Goal: Information Seeking & Learning: Ask a question

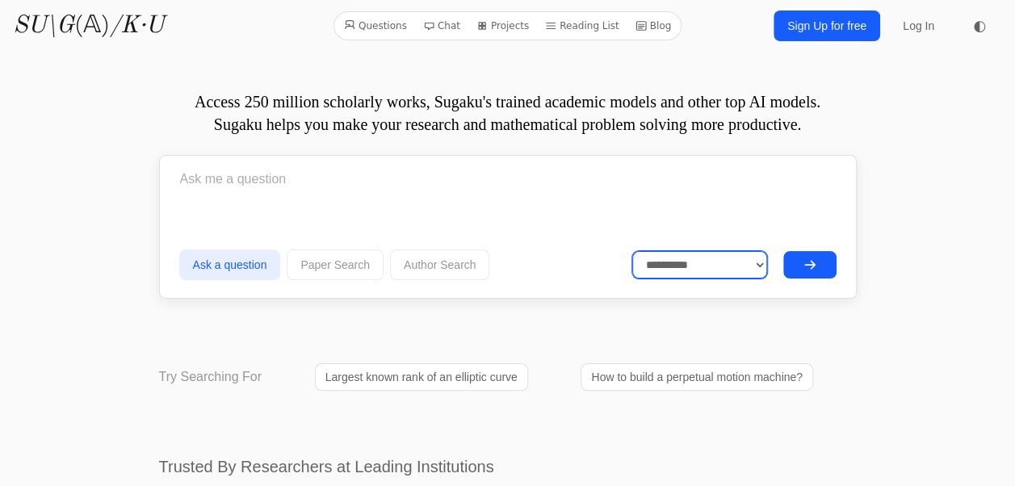
click at [686, 272] on select "**********" at bounding box center [699, 264] width 135 height 27
select select "******"
click at [632, 251] on select "**********" at bounding box center [699, 264] width 135 height 27
click at [604, 187] on input "text" at bounding box center [507, 179] width 657 height 40
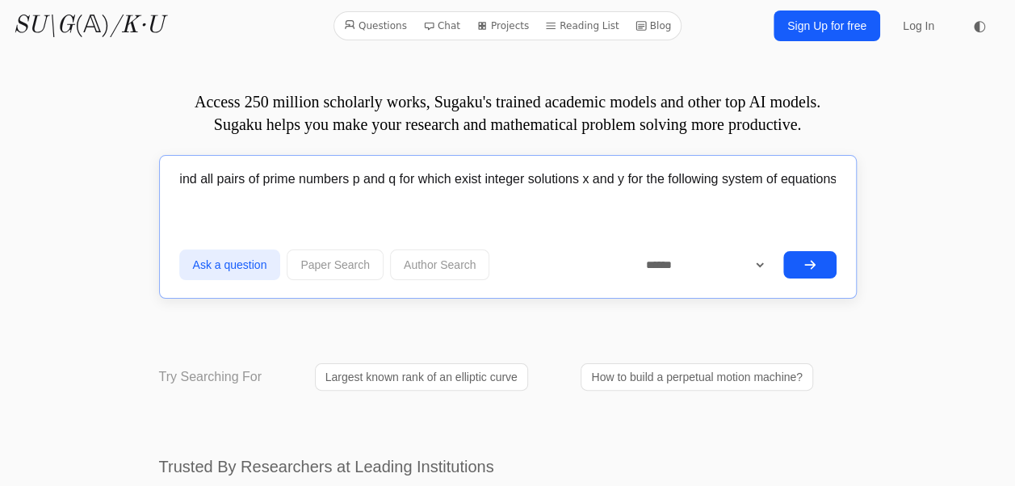
scroll to position [0, 11]
click at [783, 251] on button "submit" at bounding box center [809, 264] width 53 height 27
click at [831, 188] on input "Find all pairs of prime numbers p and q for which exist integer solutions x and…" at bounding box center [507, 179] width 657 height 40
click at [817, 190] on input "Find all pairs of prime numbers p and q for which exist integer solutions x and…" at bounding box center [507, 179] width 657 height 40
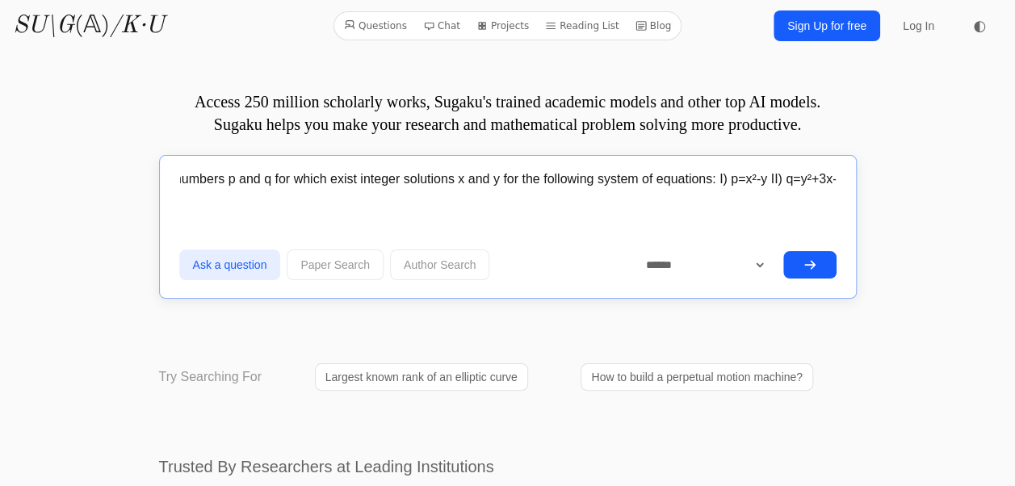
scroll to position [0, 140]
type input "Find all pairs of prime numbers p and q for which exist integer solutions x and…"
click at [783, 251] on button "submit" at bounding box center [809, 264] width 53 height 27
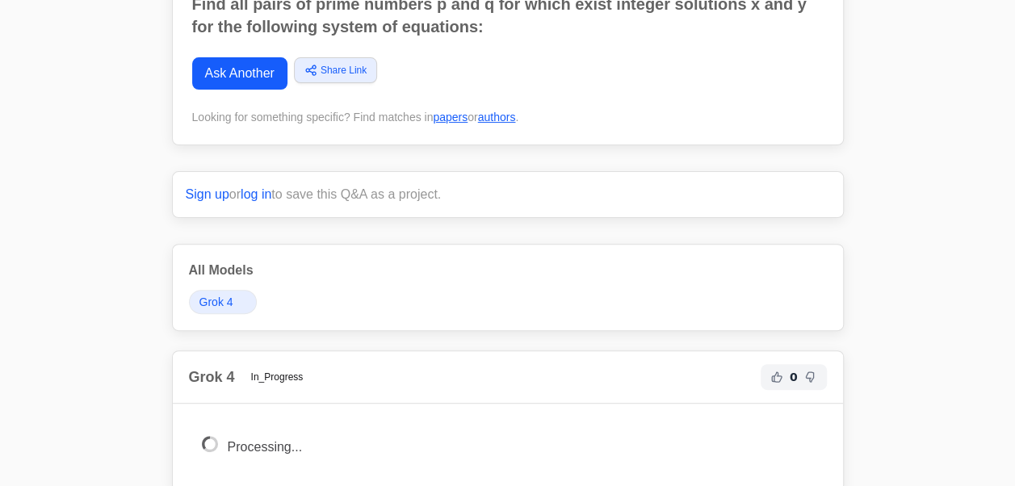
scroll to position [139, 0]
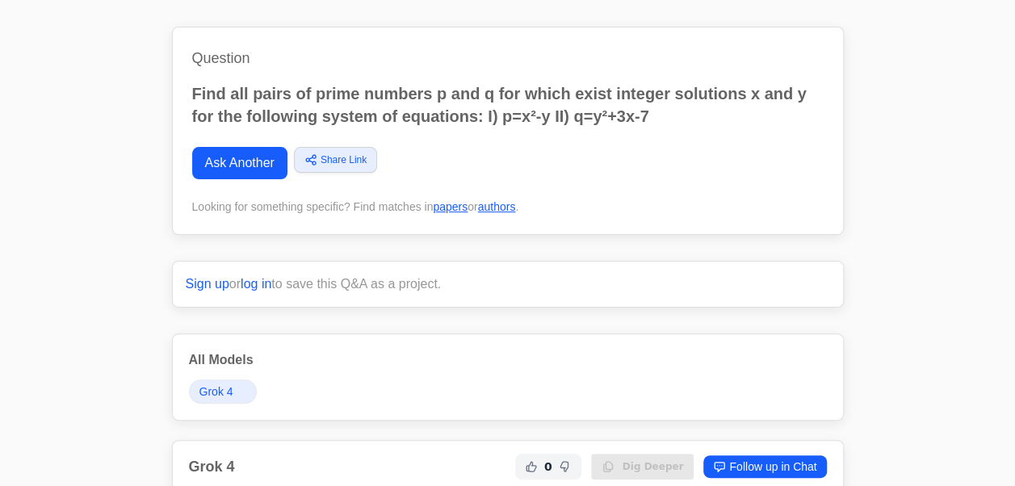
scroll to position [57, 0]
click at [265, 164] on link "Ask Another" at bounding box center [239, 164] width 95 height 32
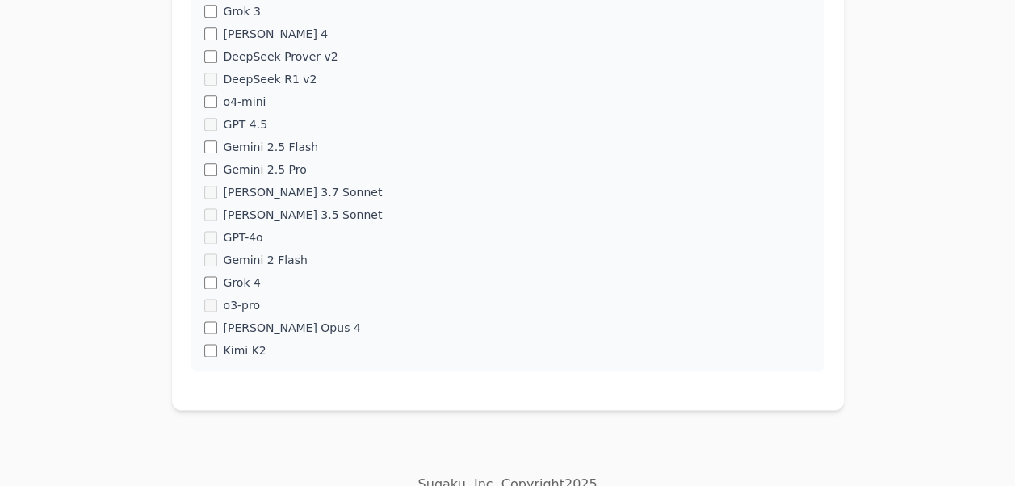
scroll to position [985, 0]
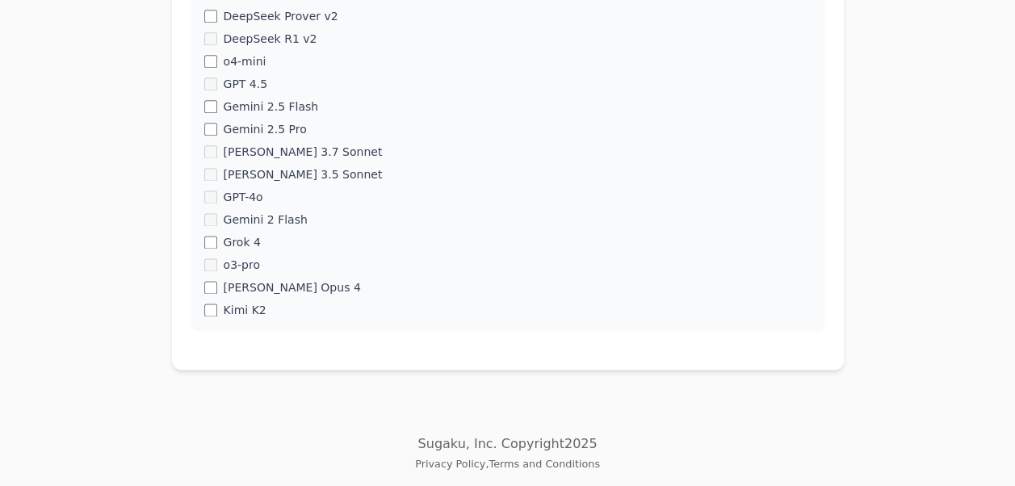
click at [207, 295] on div "[PERSON_NAME] Opus 4" at bounding box center [507, 287] width 607 height 16
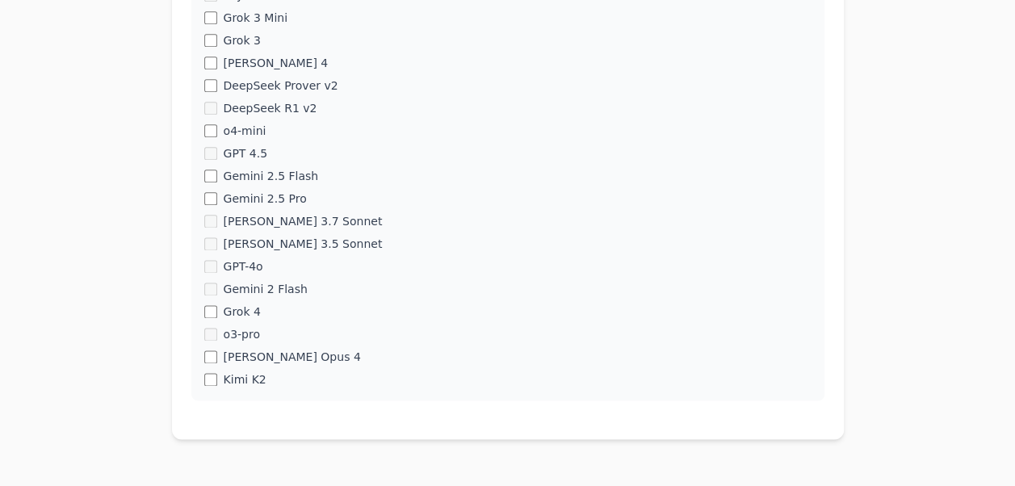
click at [202, 192] on div "o3-mini o1-mini DeepSeek R1 o1 Gemini 2 Pro Claude 3 Opus" at bounding box center [507, 29] width 633 height 743
click at [212, 345] on div "o3-mini o1-mini DeepSeek R1 o1 Gemini 2 Pro Claude 3 Opus" at bounding box center [507, 29] width 633 height 743
click at [316, 283] on div "o3-mini o1-mini DeepSeek R1 o1 Gemini 2 Pro Claude 3 Opus" at bounding box center [507, 29] width 633 height 743
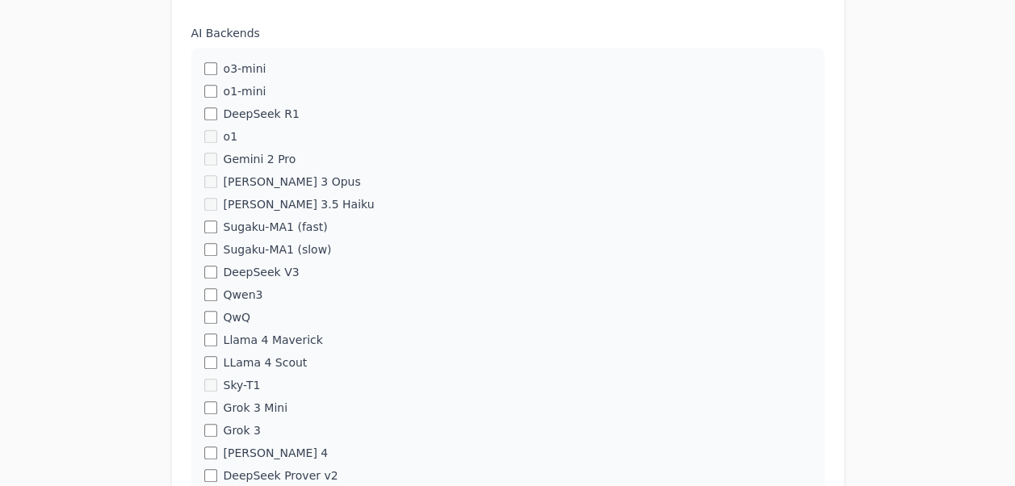
scroll to position [525, 0]
click at [207, 145] on div "o1" at bounding box center [507, 137] width 607 height 16
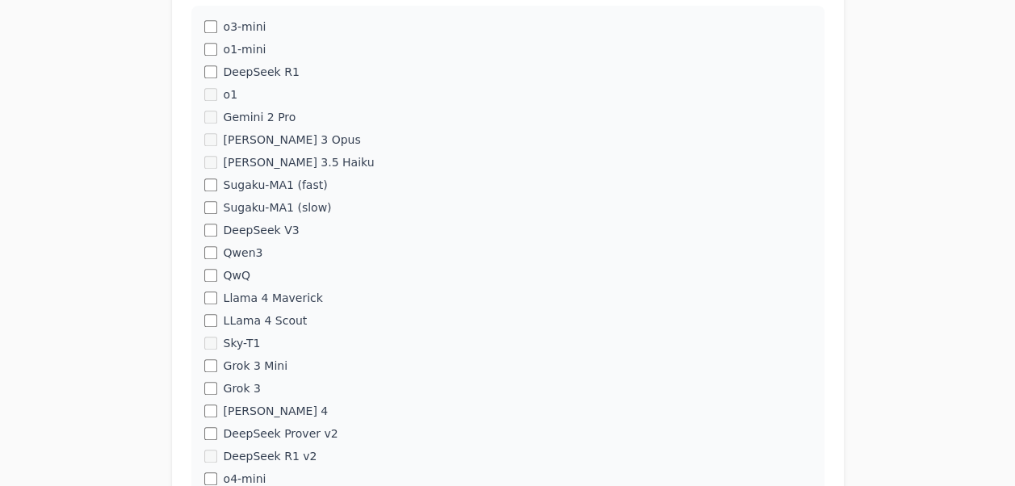
click at [212, 220] on div "o3-mini o1-mini DeepSeek R1 o1 Gemini 2 Pro Claude 3 Opus" at bounding box center [507, 377] width 633 height 743
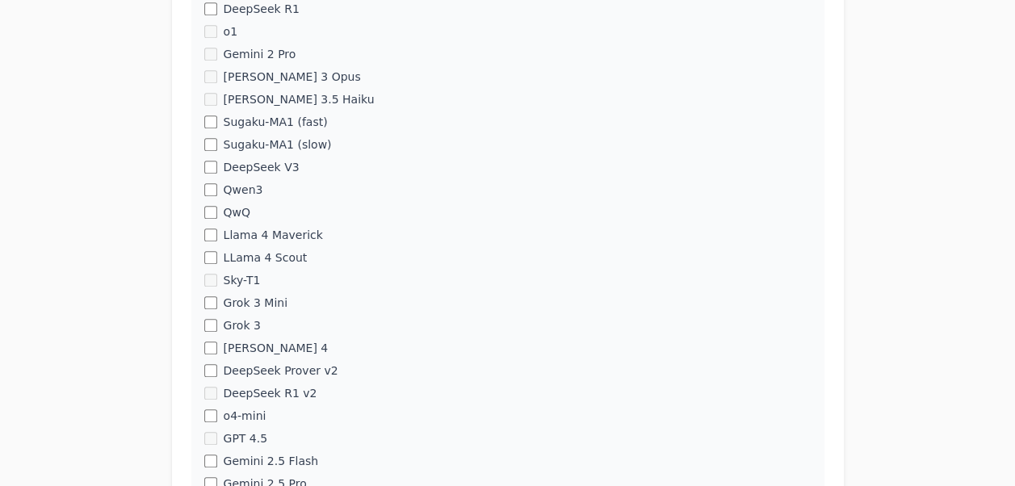
click at [213, 226] on div "o3-mini o1-mini DeepSeek R1 o1 Gemini 2 Pro Claude 3 Opus" at bounding box center [507, 314] width 633 height 743
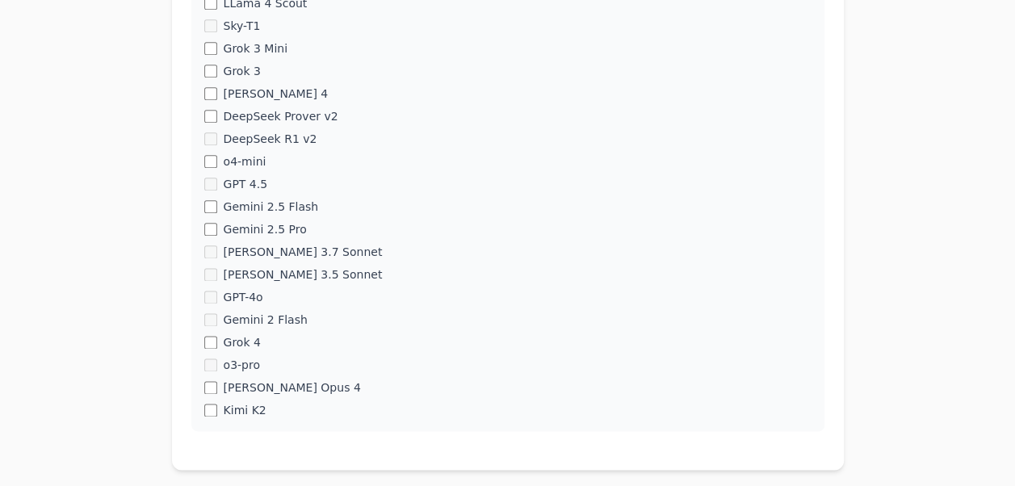
scroll to position [889, 0]
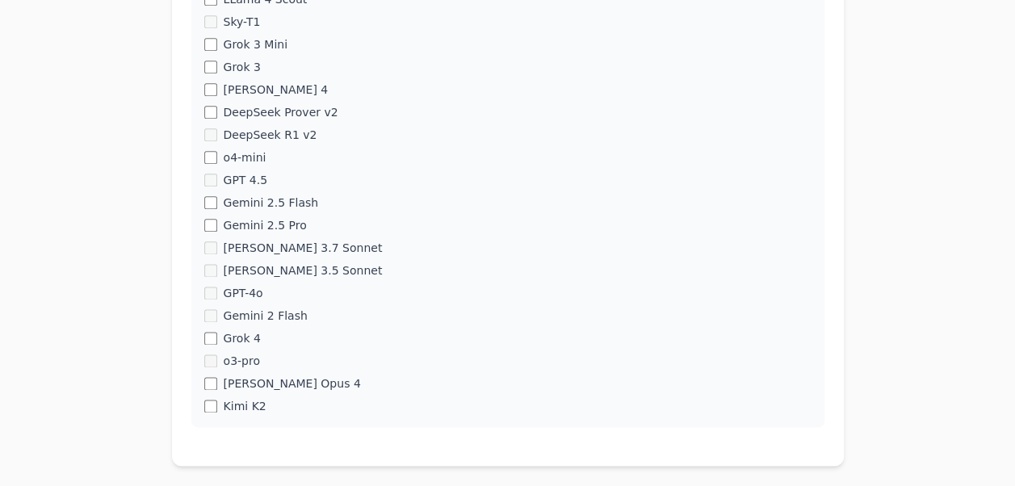
click at [212, 80] on div "o3-mini o1-mini DeepSeek R1 o1 Gemini 2 Pro Claude 3 Opus" at bounding box center [507, 55] width 633 height 743
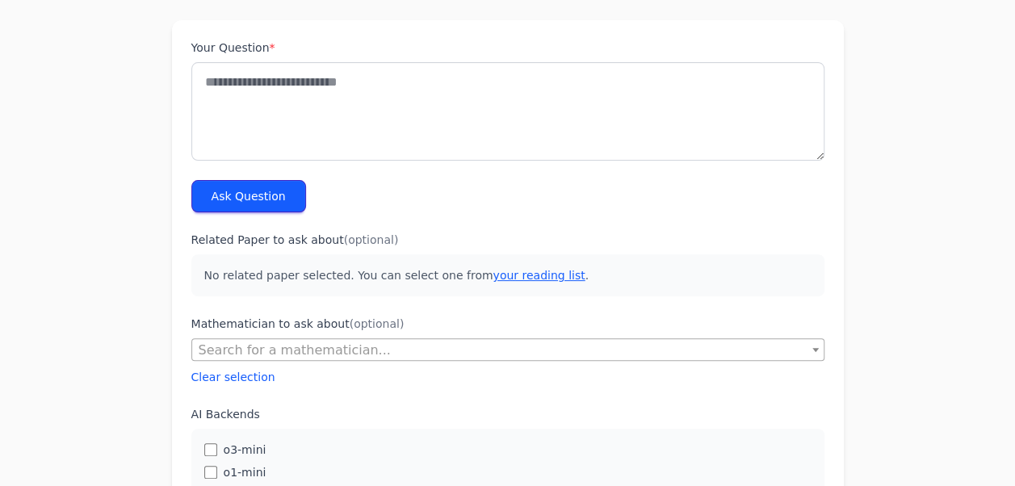
scroll to position [140, 0]
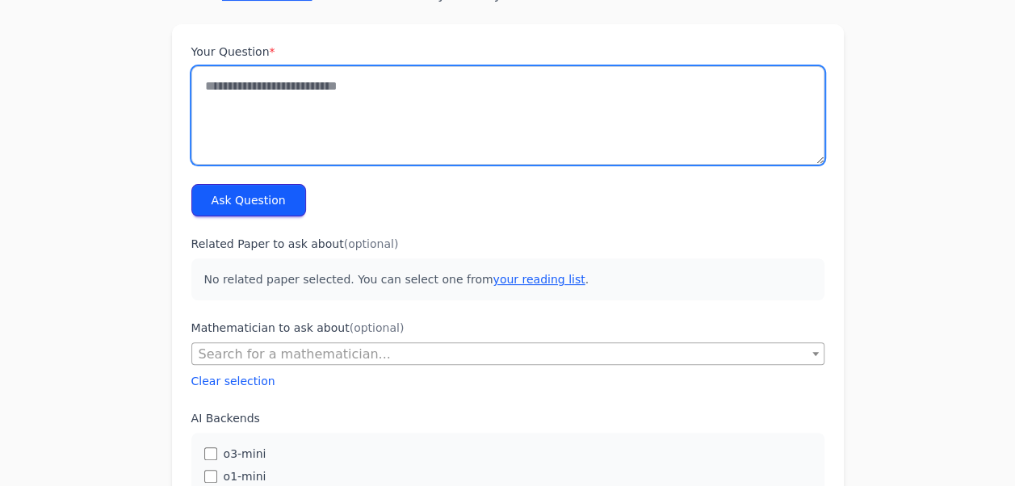
click at [284, 105] on textarea "Your Question *" at bounding box center [507, 115] width 633 height 98
type textarea "**********"
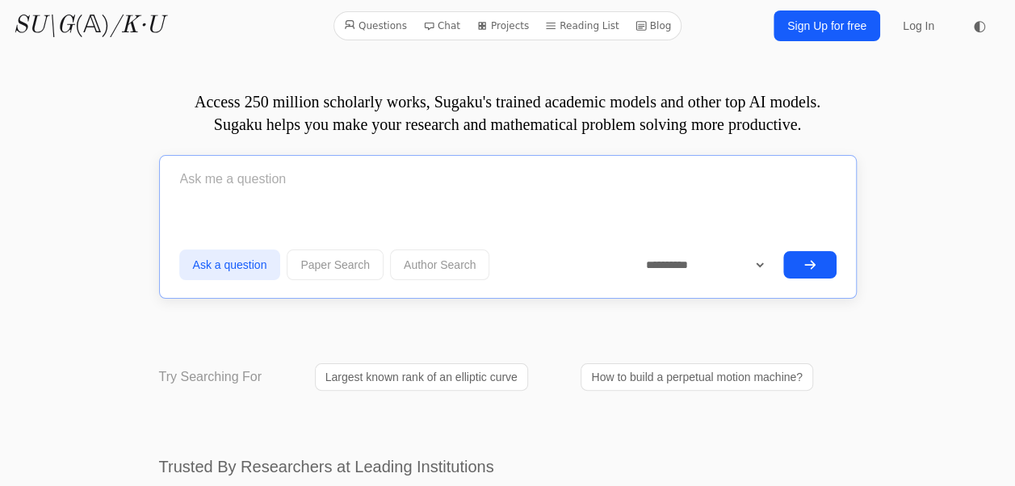
type input "Find all pairs of prime numbers p and q for which exist integer solutions x and…"
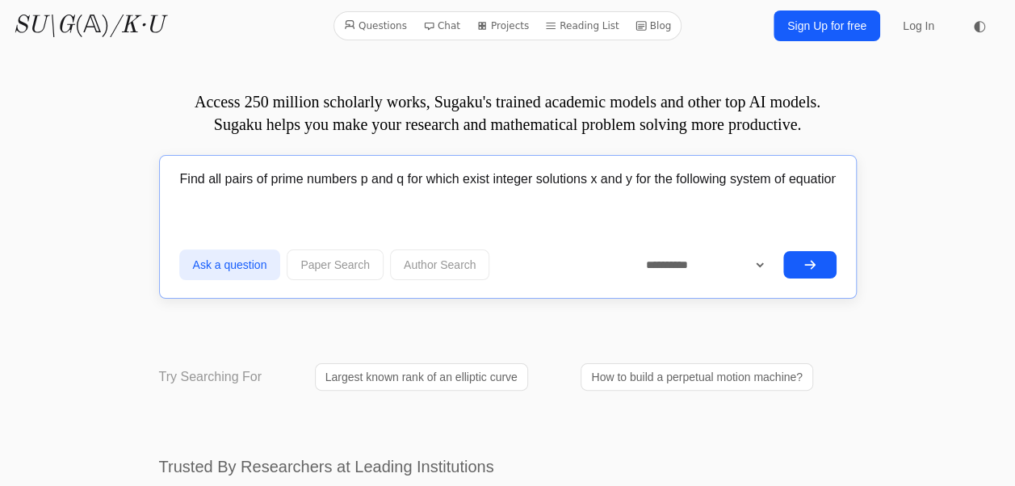
scroll to position [57, 0]
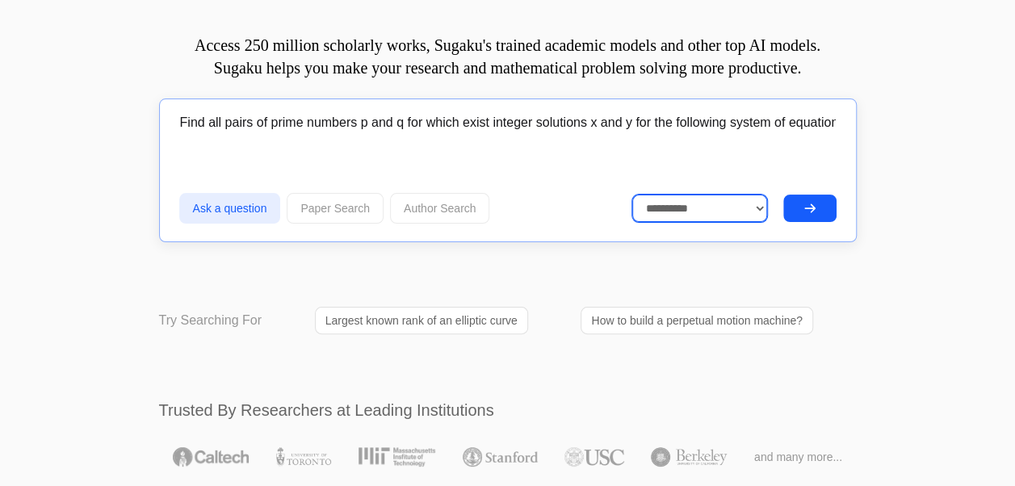
click at [693, 199] on select "**********" at bounding box center [699, 208] width 135 height 27
select select "*******"
click at [632, 195] on select "**********" at bounding box center [699, 208] width 135 height 27
click at [818, 211] on button "submit" at bounding box center [809, 208] width 53 height 27
click at [365, 118] on input "Find all pairs of prime numbers p and q for which exist integer solutions x and…" at bounding box center [507, 123] width 657 height 40
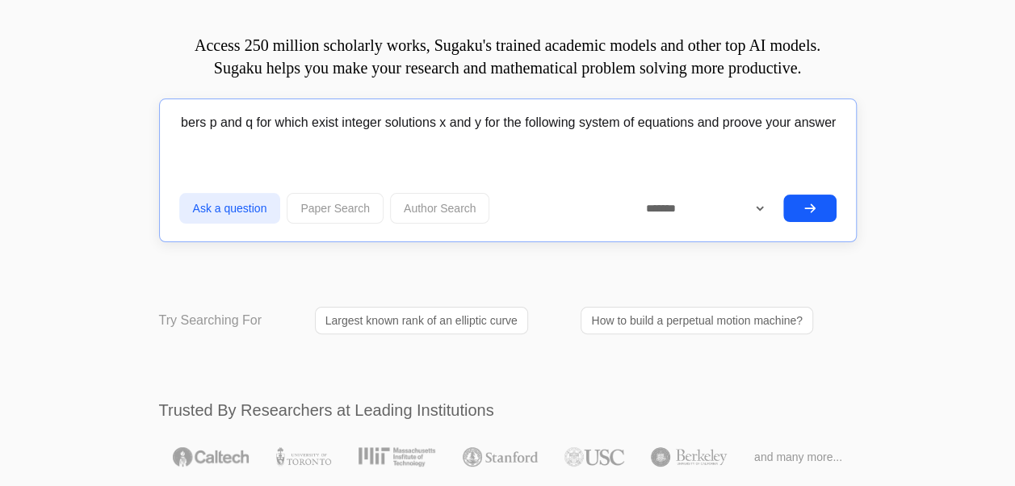
scroll to position [0, 153]
type input "Find all pairs of prime numbers p and q for which exist integer solutions x and…"
click at [783, 195] on button "submit" at bounding box center [809, 208] width 53 height 27
drag, startPoint x: 181, startPoint y: 121, endPoint x: 1026, endPoint y: 134, distance: 845.4
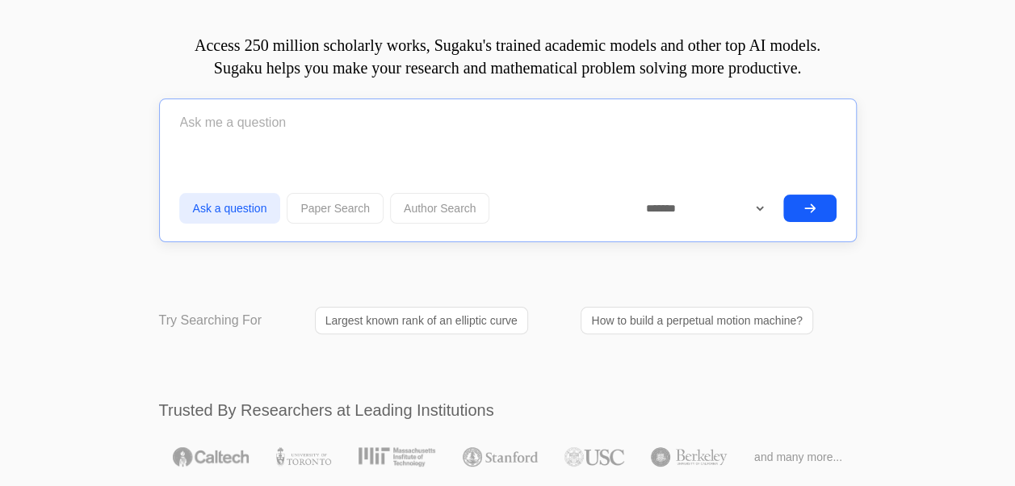
scroll to position [0, 0]
click at [455, 144] on div at bounding box center [507, 126] width 657 height 47
click at [423, 124] on input "text" at bounding box center [507, 123] width 657 height 40
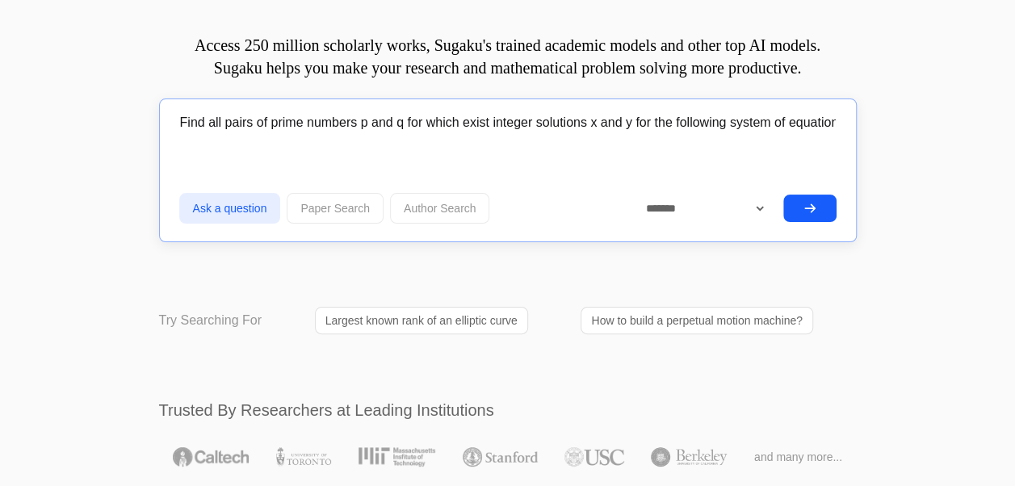
scroll to position [0, 822]
drag, startPoint x: 181, startPoint y: 121, endPoint x: 1026, endPoint y: 60, distance: 847.5
type input "Find all pairs of prime numbers p and q for which exist integer solutions x and…"
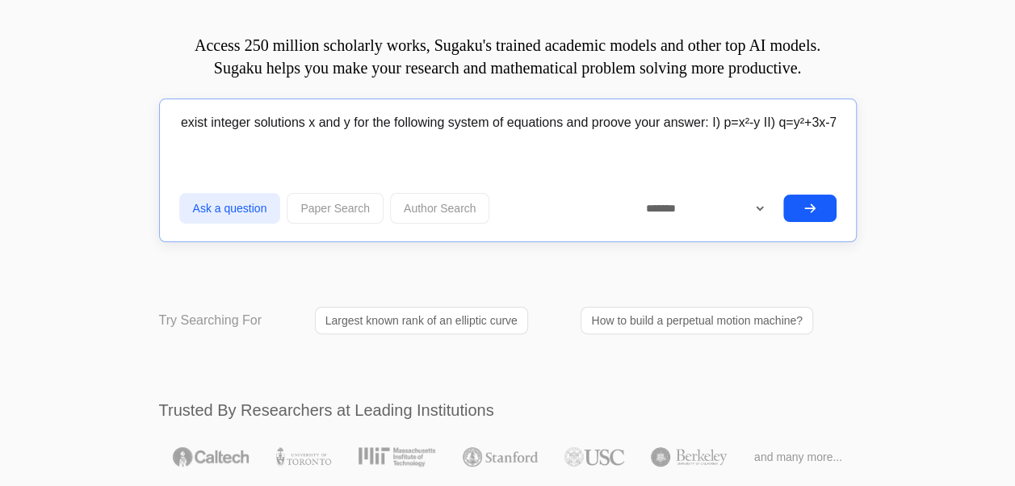
click at [783, 195] on button "submit" at bounding box center [809, 208] width 53 height 27
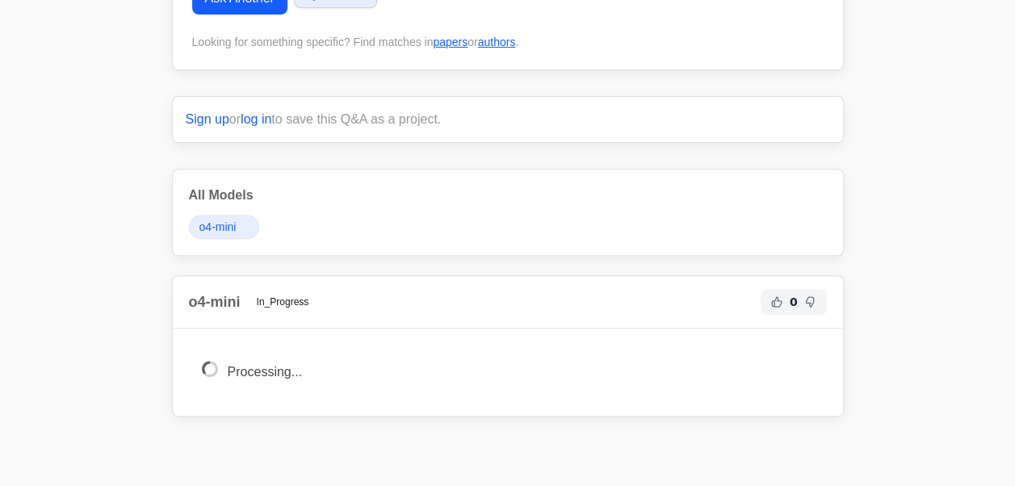
scroll to position [221, 0]
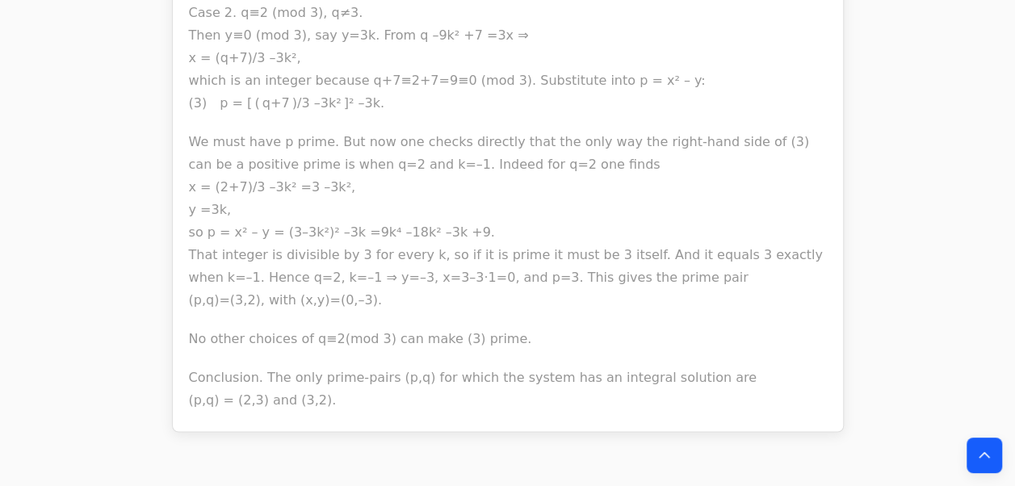
scroll to position [1074, 0]
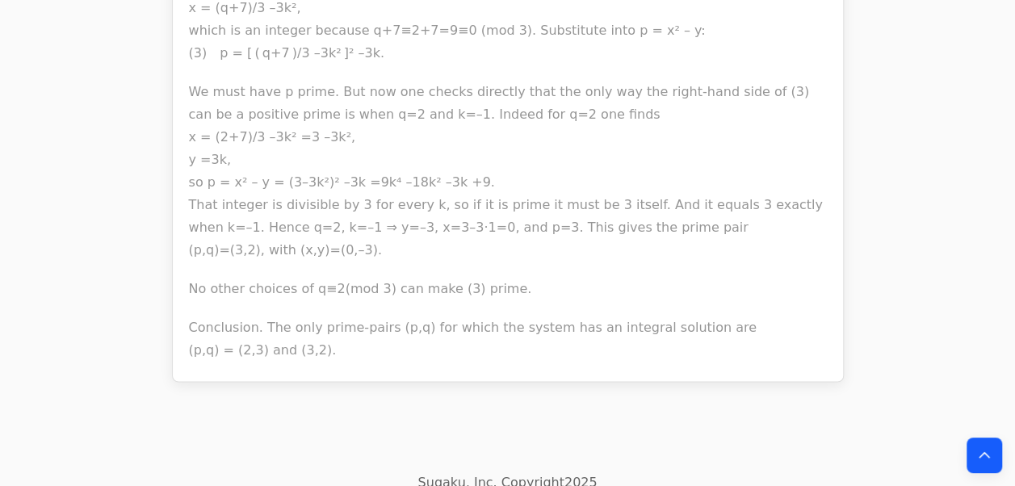
click at [402, 283] on p "No other choices of q≡2(mod 3) can make (3) prime." at bounding box center [508, 289] width 638 height 23
drag, startPoint x: 402, startPoint y: 283, endPoint x: 404, endPoint y: 318, distance: 35.6
click at [404, 318] on p "Conclusion. The only prime‐pairs (p,q) for which the system has an integral sol…" at bounding box center [508, 338] width 638 height 45
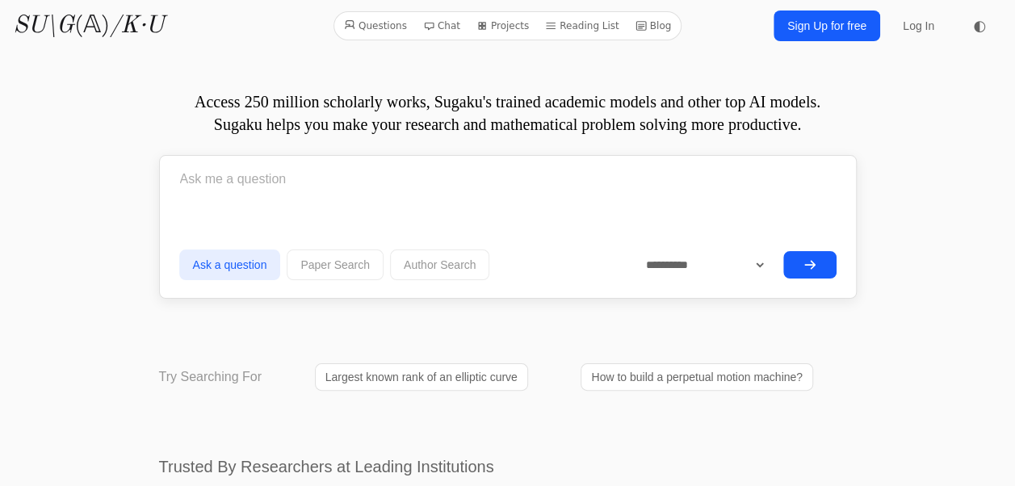
click at [335, 190] on input "text" at bounding box center [507, 179] width 657 height 40
click at [765, 266] on select "**********" at bounding box center [699, 264] width 135 height 27
select select "*******"
click at [632, 251] on select "**********" at bounding box center [699, 264] width 135 height 27
click at [523, 192] on input "text" at bounding box center [507, 179] width 657 height 40
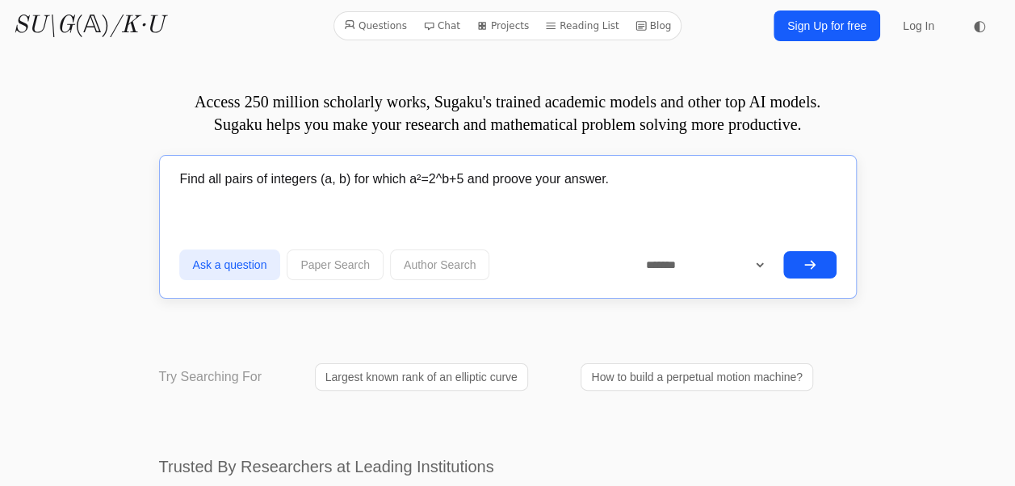
type input "Find all pairs of integers (a, b) for which a²=2^b+5 and proove your answer."
click at [783, 251] on button "submit" at bounding box center [809, 264] width 53 height 27
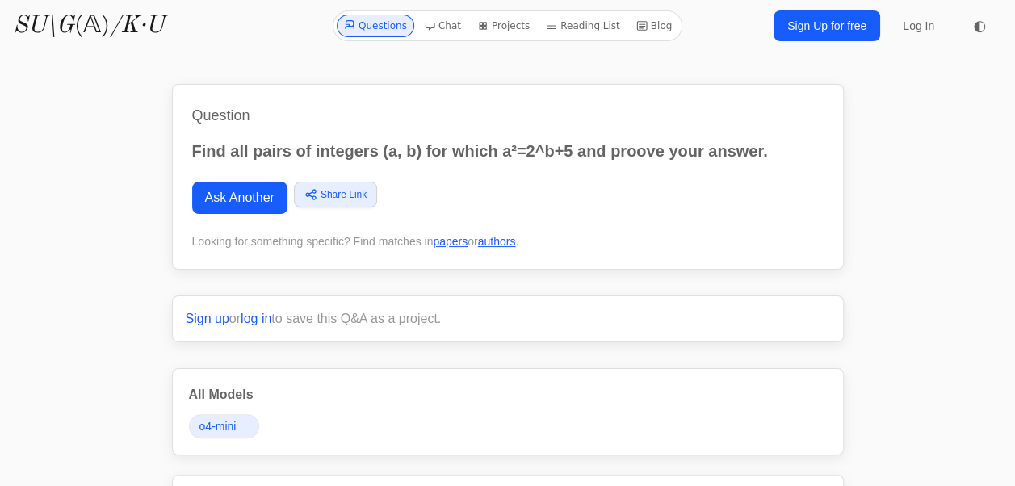
click at [213, 199] on link "Ask Another" at bounding box center [239, 198] width 95 height 32
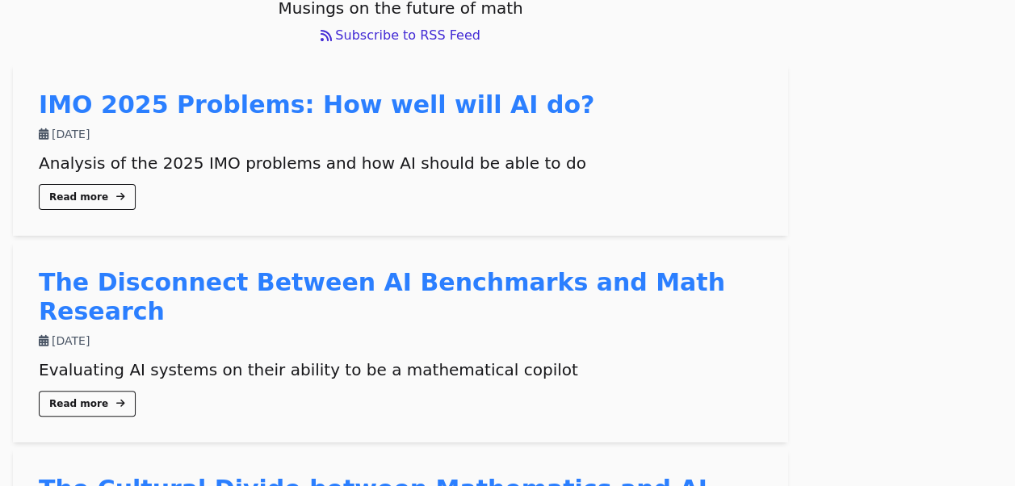
scroll to position [106, 0]
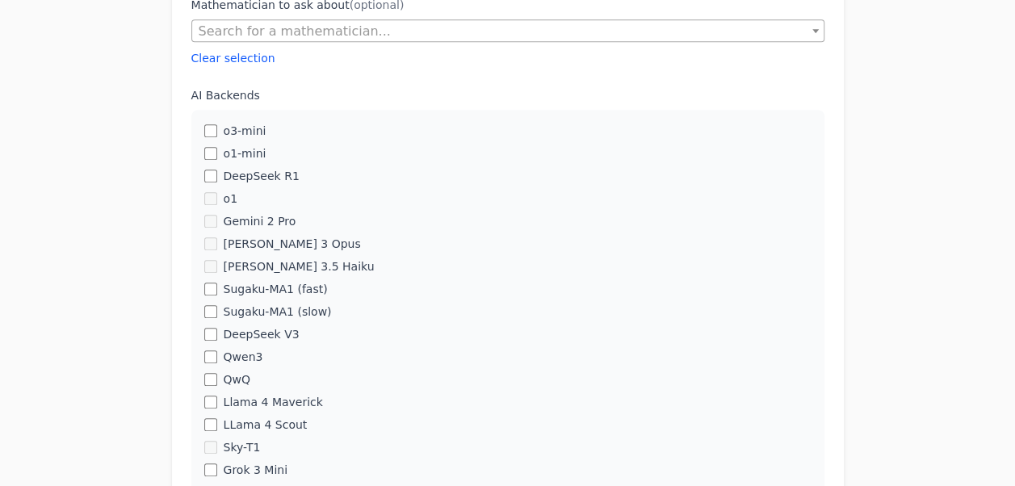
scroll to position [549, 0]
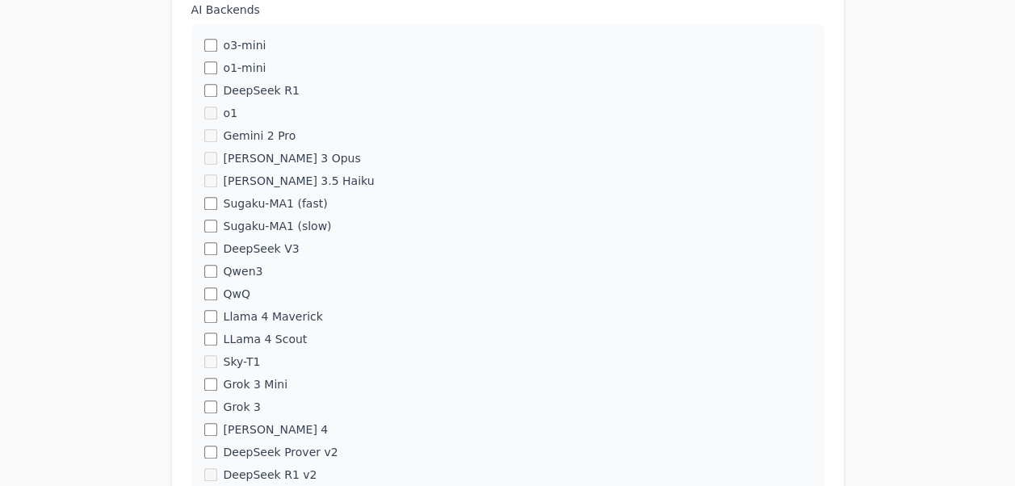
click at [217, 203] on div "Sugaku-MA1 (fast)" at bounding box center [507, 203] width 607 height 16
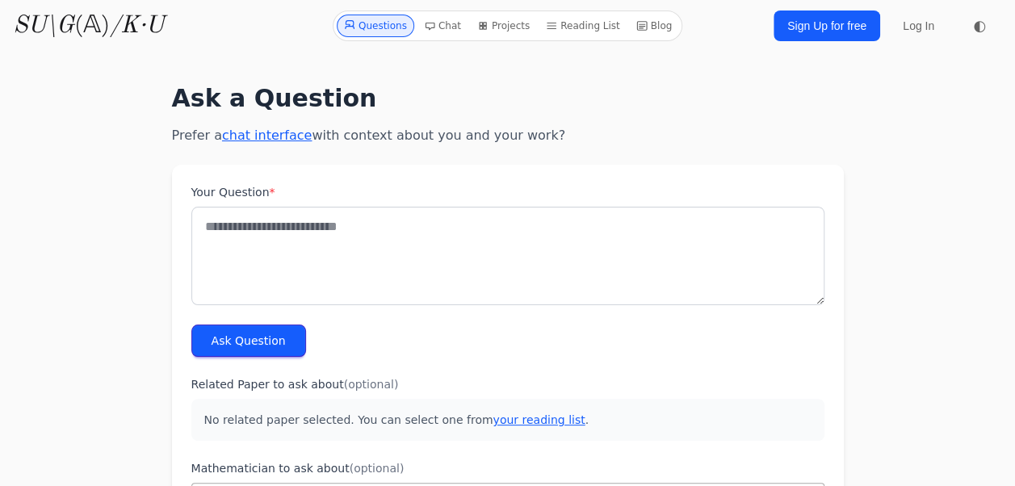
scroll to position [36, 0]
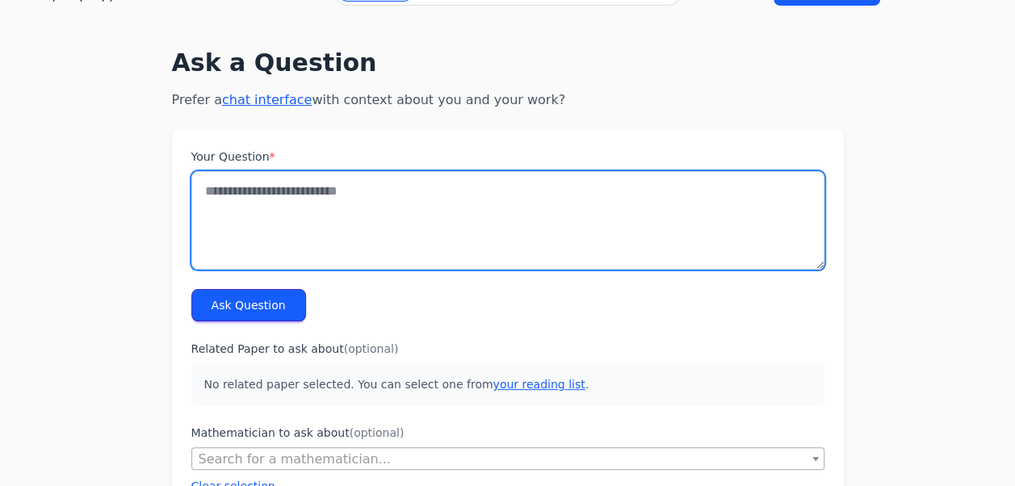
click at [334, 194] on textarea "Your Question *" at bounding box center [507, 220] width 633 height 98
type textarea "**********"
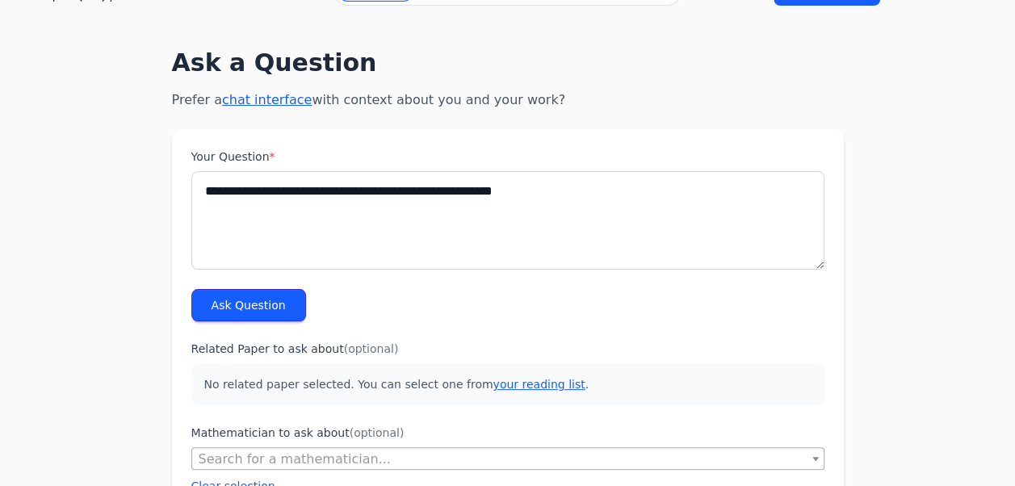
click at [262, 305] on button "Ask Question" at bounding box center [248, 305] width 115 height 32
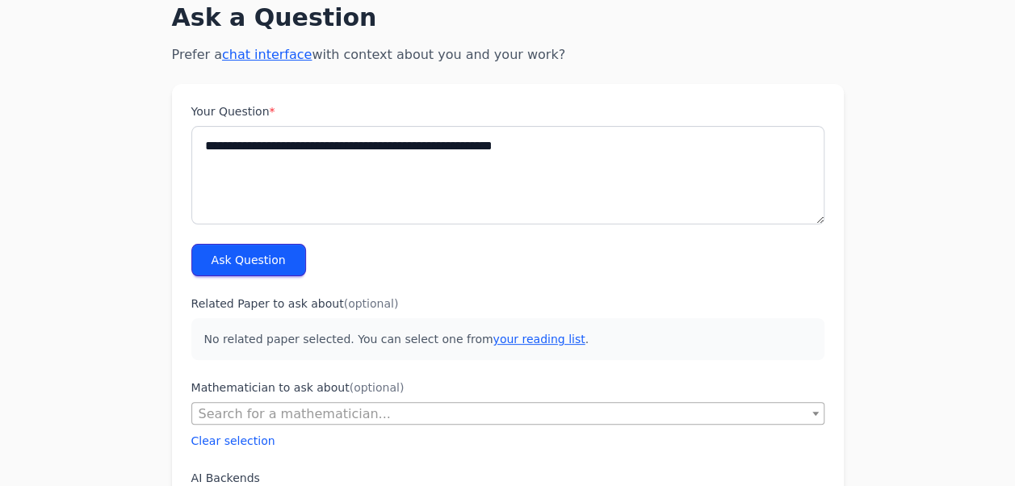
scroll to position [126, 0]
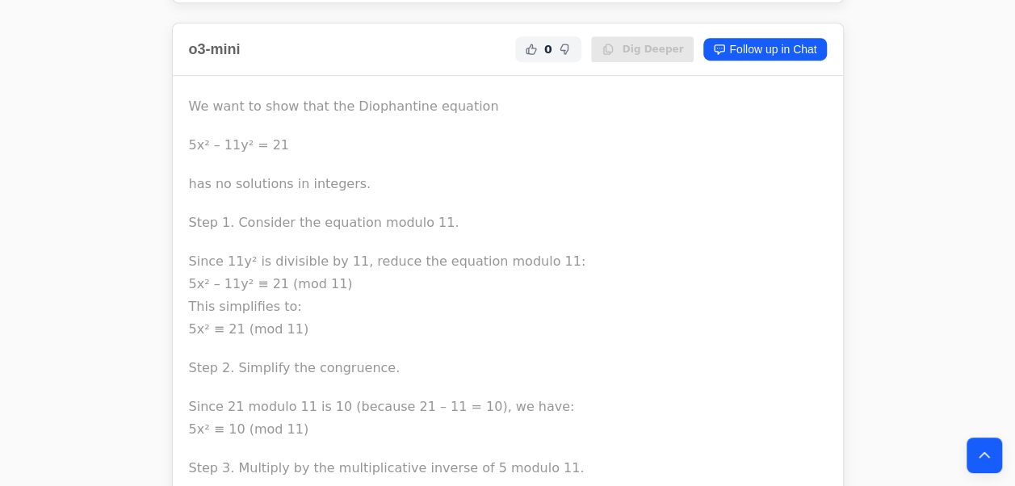
scroll to position [455, 0]
click at [257, 182] on p "has no solutions in integers." at bounding box center [508, 181] width 638 height 23
drag, startPoint x: 224, startPoint y: 191, endPoint x: 292, endPoint y: 216, distance: 73.3
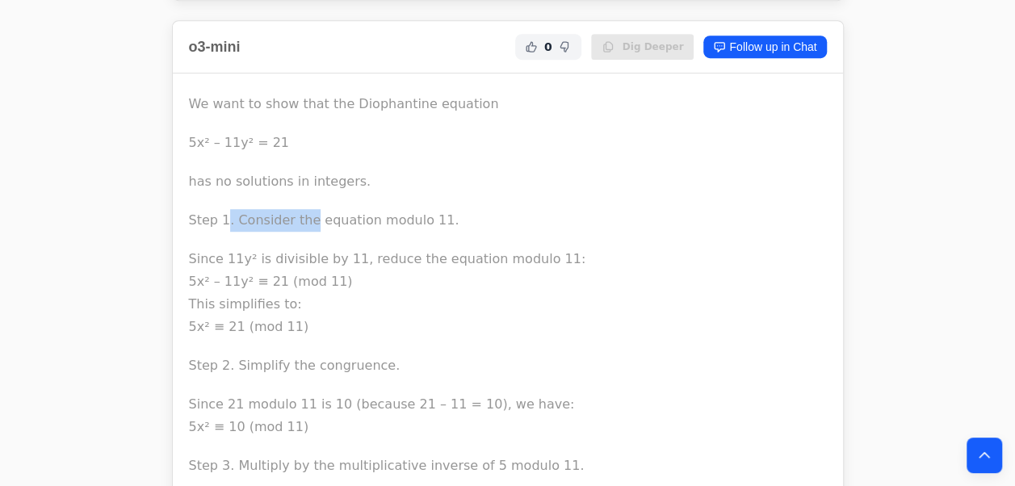
click at [292, 216] on p "Step 1. Consider the equation modulo 11." at bounding box center [508, 220] width 638 height 23
click at [303, 262] on p "Since 11y² is divisible by 11, reduce the equation modulo 11: 5x² – 11y² ≡ 21 (…" at bounding box center [508, 293] width 638 height 90
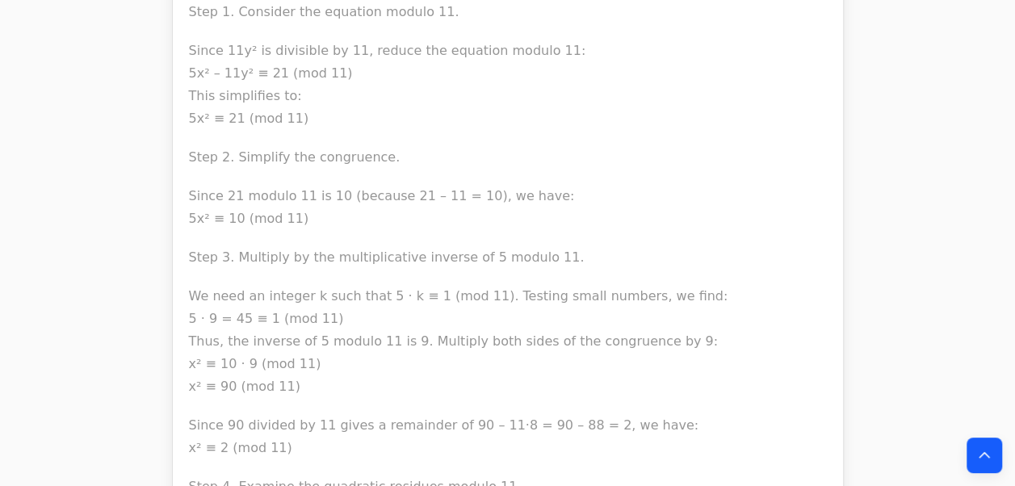
scroll to position [664, 0]
click at [186, 337] on div "We want to show that the Diophantine equation 5x² – 11y² = 21 has no solutions …" at bounding box center [508, 484] width 670 height 1240
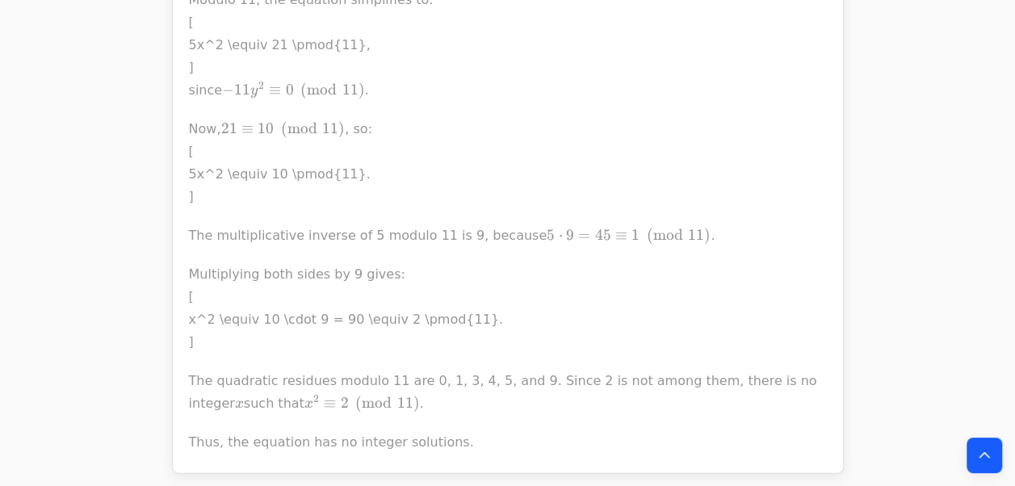
scroll to position [1926, 0]
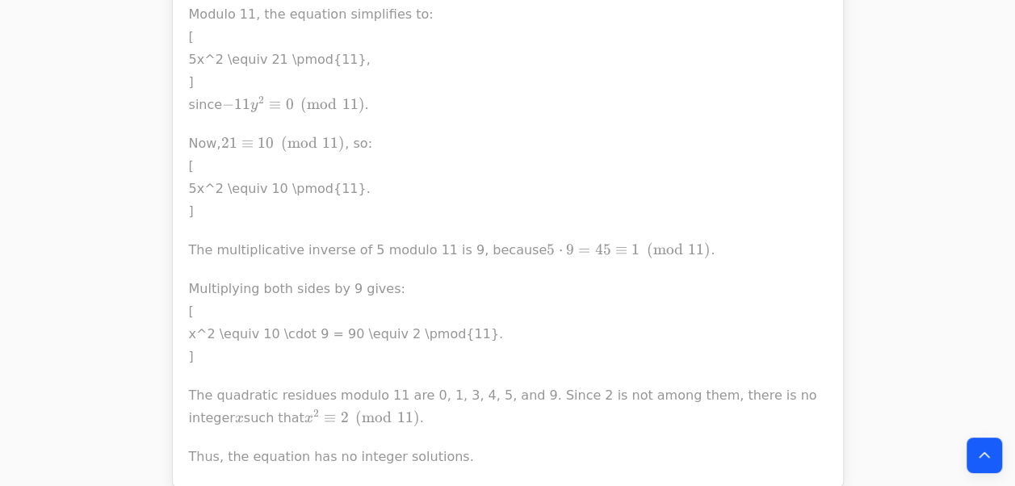
click at [312, 326] on p "Multiplying both sides by 9 gives: [ x^2 \equiv 10 \cdot 9 = 90 \equiv 2 \pmod{…" at bounding box center [508, 323] width 638 height 90
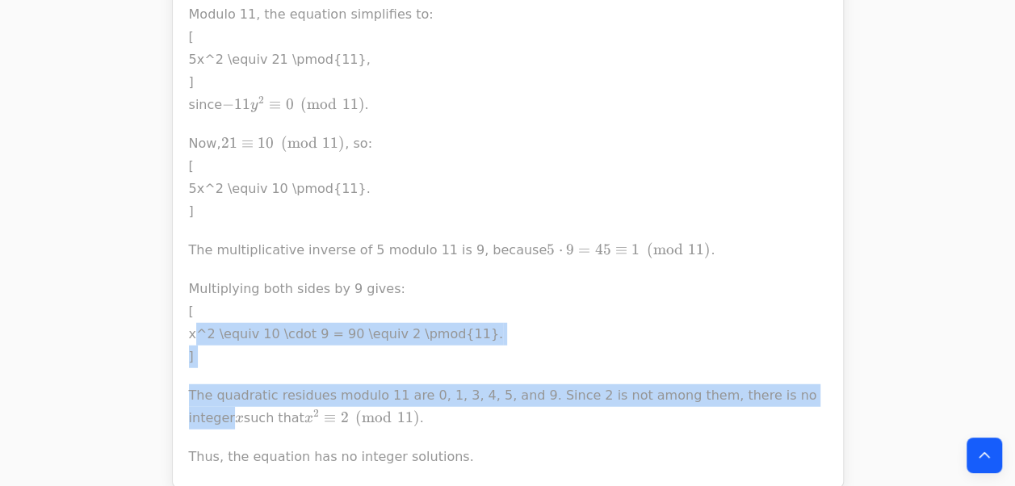
drag, startPoint x: 312, startPoint y: 326, endPoint x: 308, endPoint y: 387, distance: 60.6
click at [308, 387] on div "To prove that there are no integer solutions to the equation 5 x 2 − 11 y 2 = 2…" at bounding box center [508, 205] width 638 height 526
click at [333, 388] on p "The quadratic residues modulo 11 are 0, 1, 3, 4, 5, and 9. Since 2 is not among…" at bounding box center [508, 406] width 638 height 45
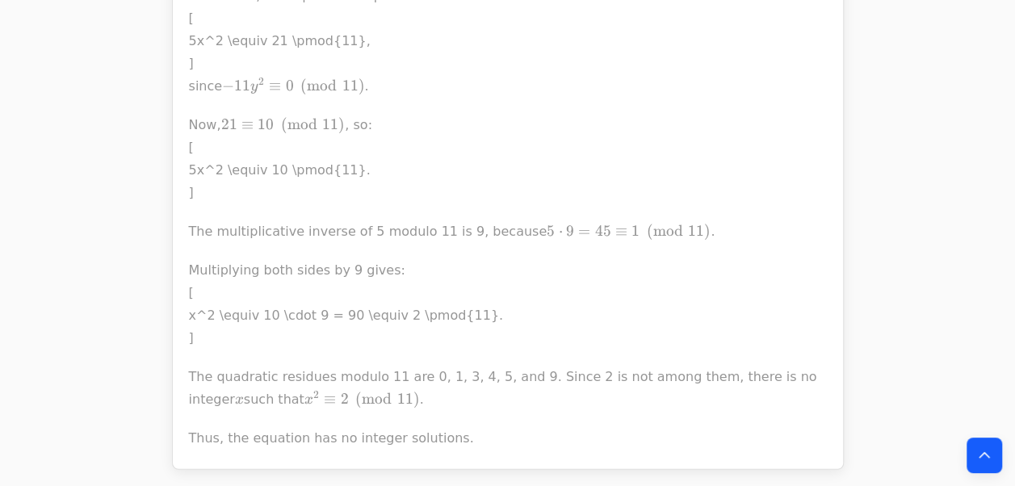
scroll to position [1955, 0]
